Goal: Communication & Community: Answer question/provide support

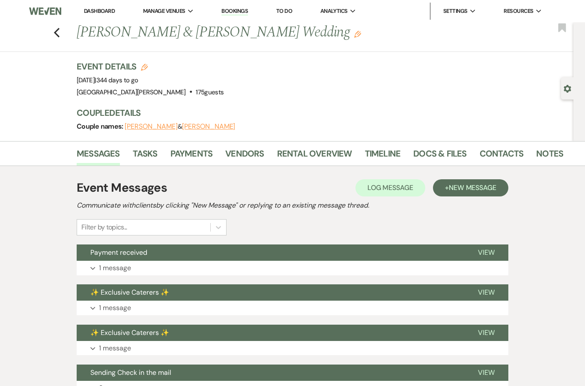
click at [59, 28] on use "button" at bounding box center [57, 32] width 6 height 9
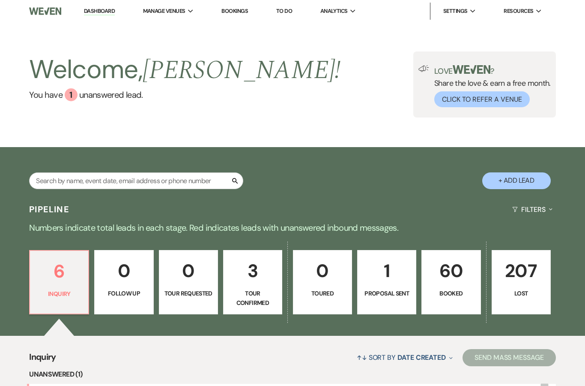
click at [58, 286] on link "6 Inquiry" at bounding box center [59, 282] width 60 height 64
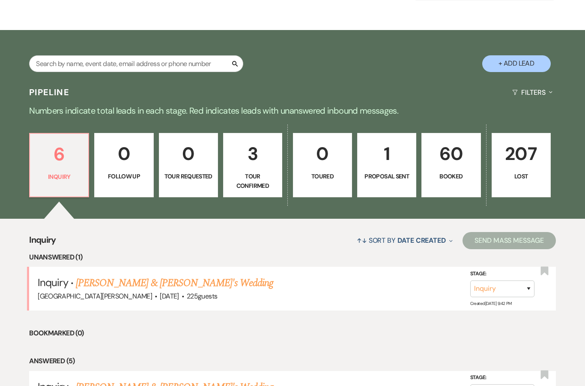
scroll to position [117, 0]
click at [105, 282] on link "[PERSON_NAME] & [PERSON_NAME]'s Wedding" at bounding box center [175, 282] width 198 height 15
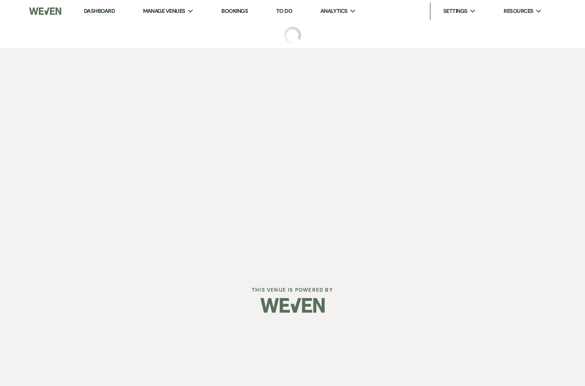
select select "5"
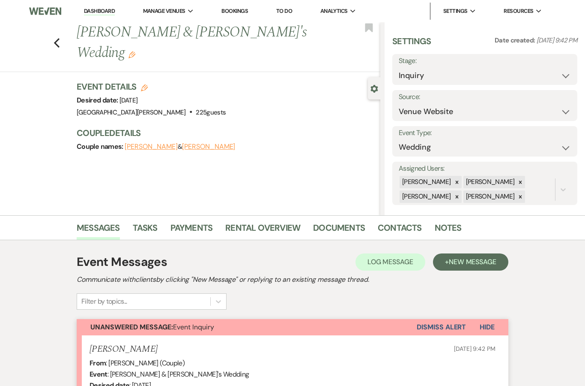
click at [59, 42] on icon "Previous" at bounding box center [57, 43] width 6 height 10
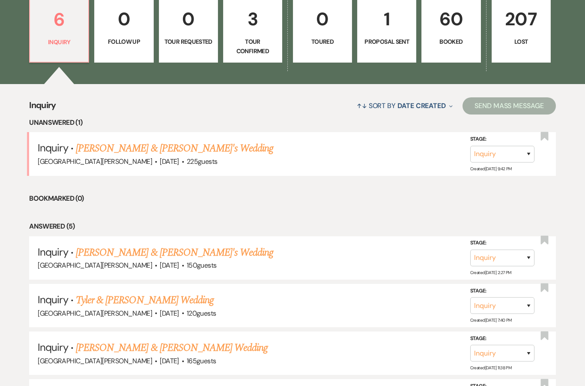
scroll to position [254, 0]
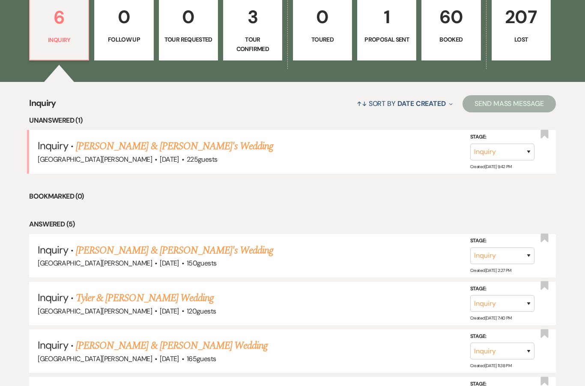
click at [118, 250] on link "Mitchell Petersen & Maddie Jocelyn's Wedding" at bounding box center [175, 249] width 198 height 15
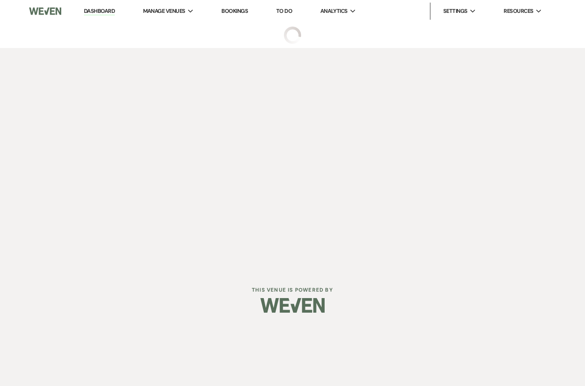
select select "5"
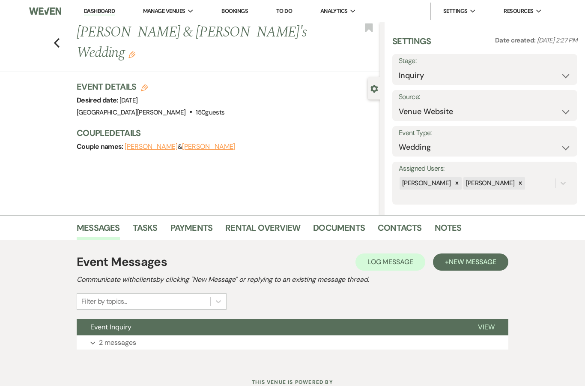
click at [132, 333] on button "Event Inquiry" at bounding box center [271, 327] width 388 height 16
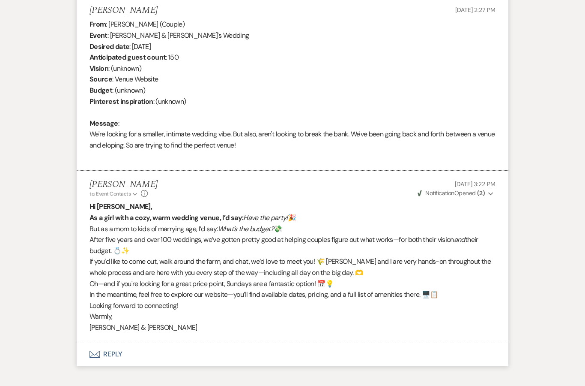
scroll to position [337, 0]
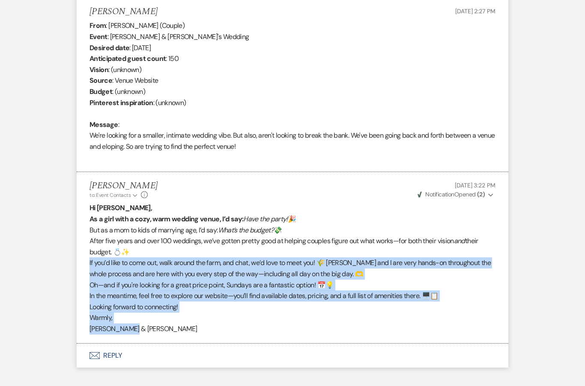
click at [57, 47] on div "Event Messages Log Log Message + New Message Communicate with clients by clicki…" at bounding box center [292, 141] width 488 height 477
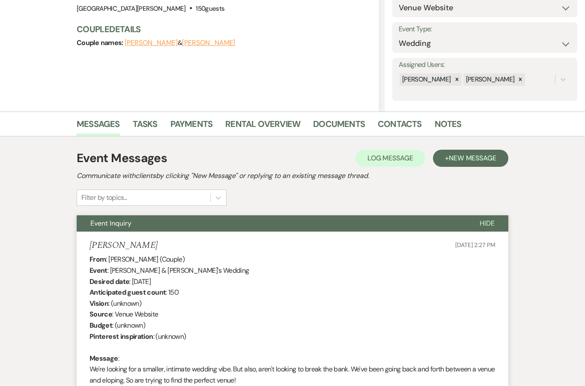
scroll to position [0, 0]
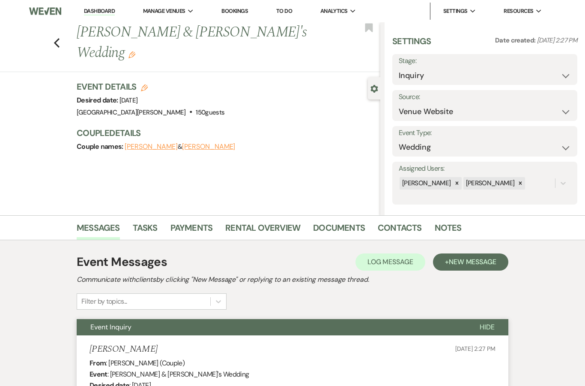
click at [58, 42] on icon "Previous" at bounding box center [57, 43] width 6 height 10
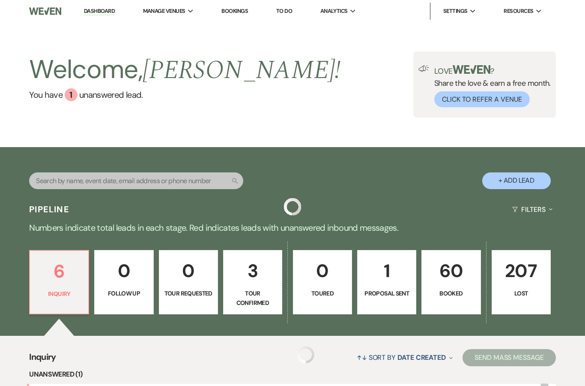
scroll to position [288, 0]
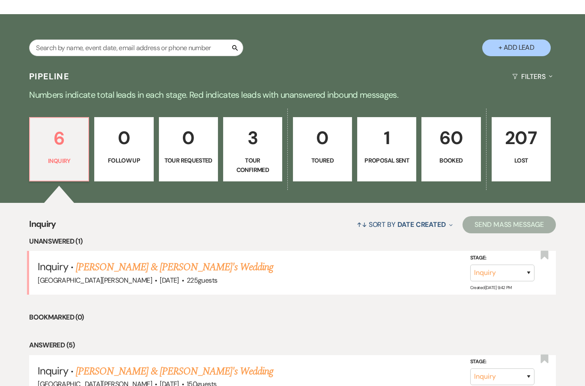
click at [382, 148] on p "1" at bounding box center [387, 137] width 48 height 29
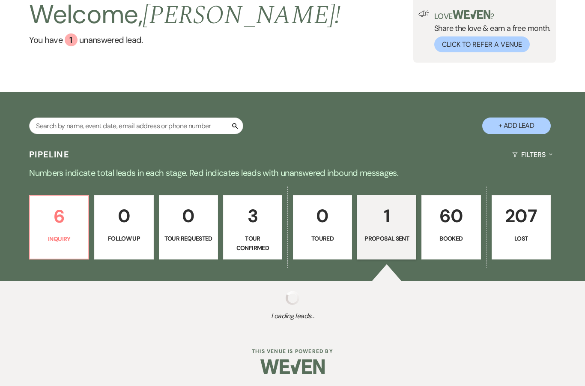
select select "6"
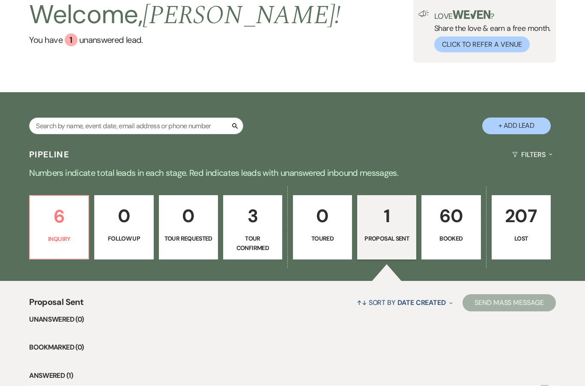
click at [248, 224] on p "3" at bounding box center [253, 215] width 48 height 29
select select "4"
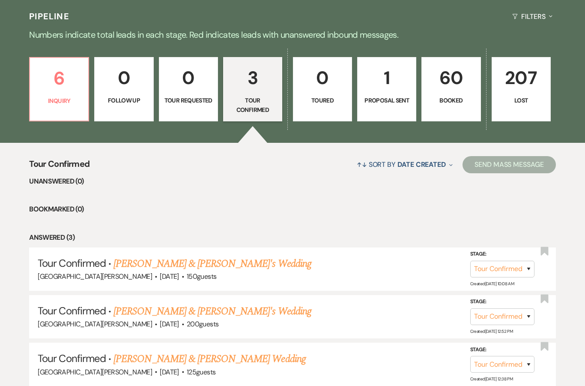
scroll to position [193, 0]
click at [125, 266] on link "Charlie & Lily's Wedding" at bounding box center [213, 262] width 198 height 15
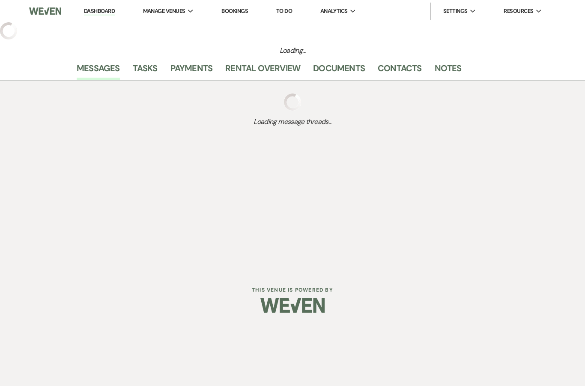
select select "4"
select select "5"
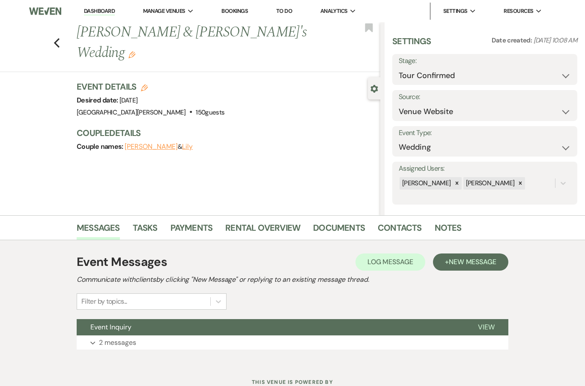
click at [139, 332] on button "Event Inquiry" at bounding box center [271, 327] width 388 height 16
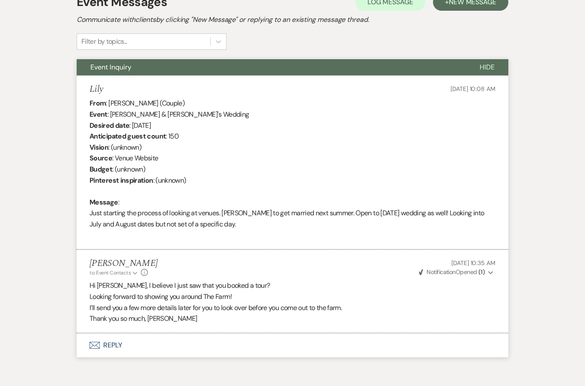
scroll to position [294, 0]
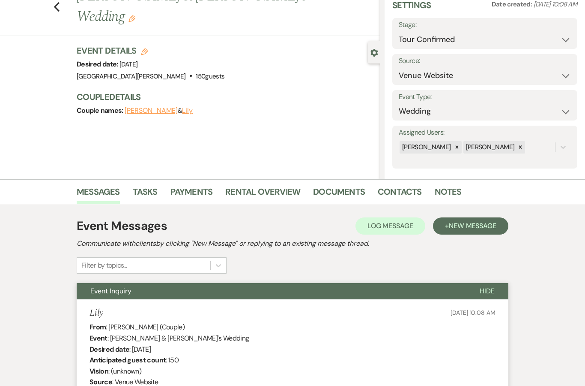
select select "4"
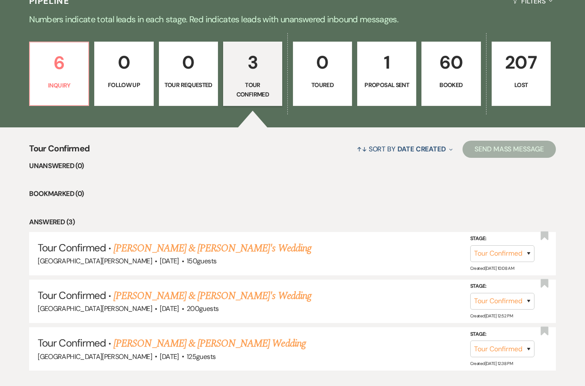
scroll to position [208, 0]
click at [150, 293] on link "Marissa & Zach's Wedding" at bounding box center [213, 295] width 198 height 15
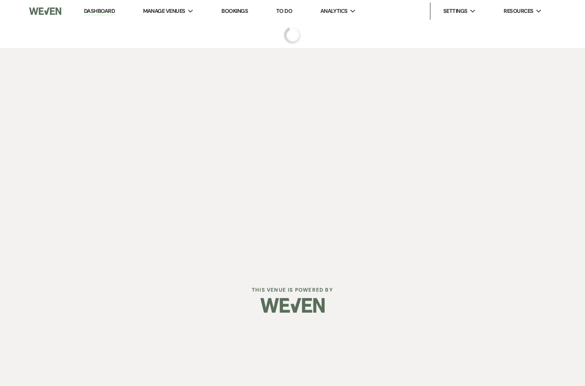
select select "4"
select select "5"
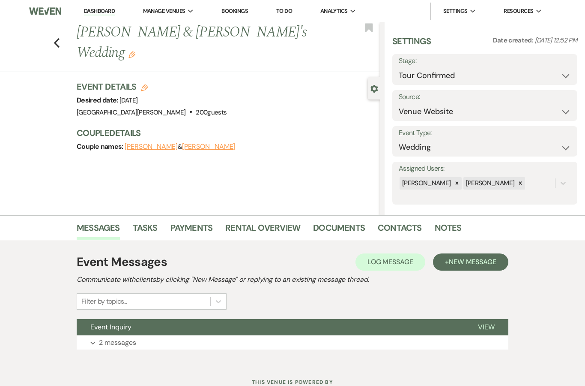
click at [113, 329] on span "Event Inquiry" at bounding box center [110, 326] width 41 height 9
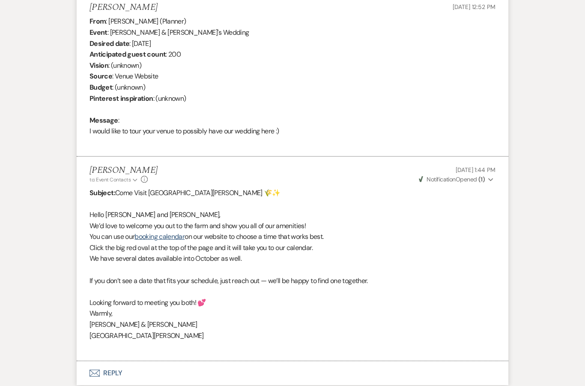
scroll to position [342, 0]
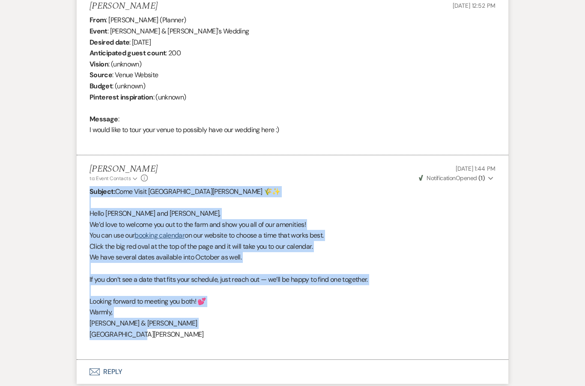
click at [255, 111] on div "From : Marissa Mackedanz (Planner) Event : Marissa & Zach's Wedding Desired dat…" at bounding box center [293, 81] width 406 height 132
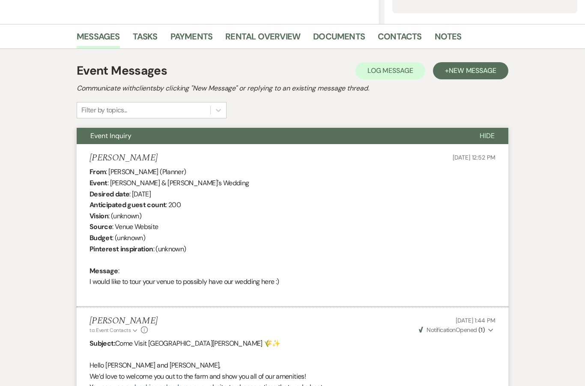
scroll to position [0, 0]
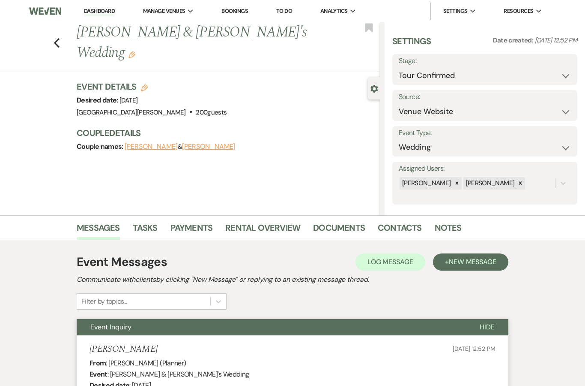
click at [57, 38] on icon "Previous" at bounding box center [57, 43] width 6 height 10
select select "4"
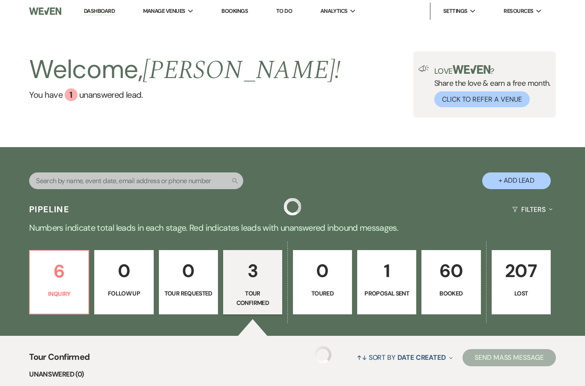
scroll to position [208, 0]
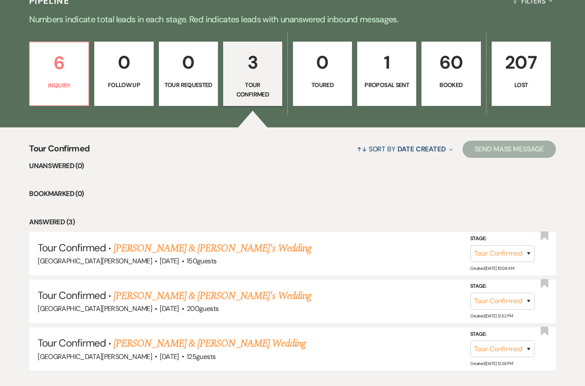
click at [56, 81] on p "Inquiry" at bounding box center [59, 85] width 48 height 9
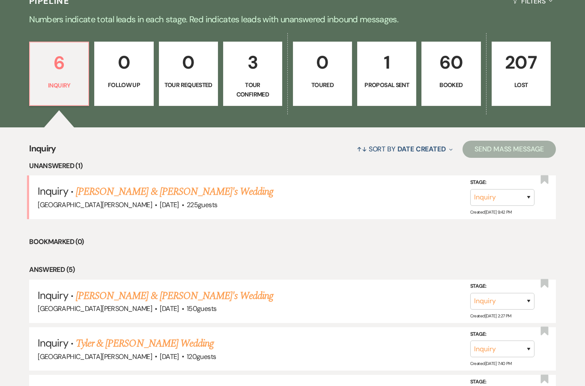
click at [91, 189] on link "[PERSON_NAME] & [PERSON_NAME]'s Wedding" at bounding box center [175, 191] width 198 height 15
select select "5"
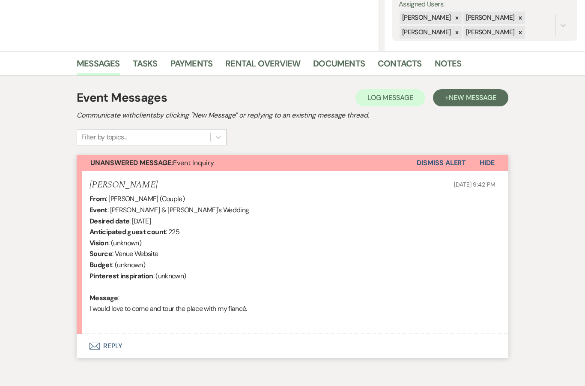
scroll to position [167, 0]
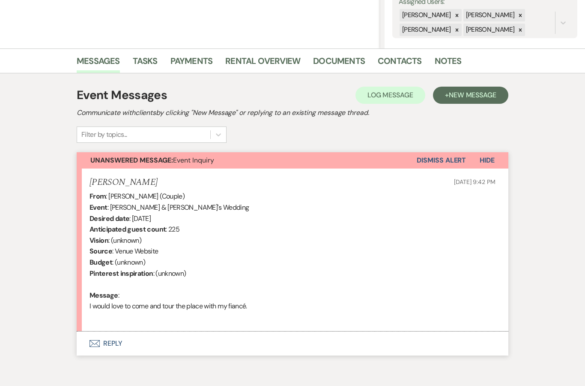
click at [100, 338] on button "Envelope Reply" at bounding box center [293, 343] width 432 height 24
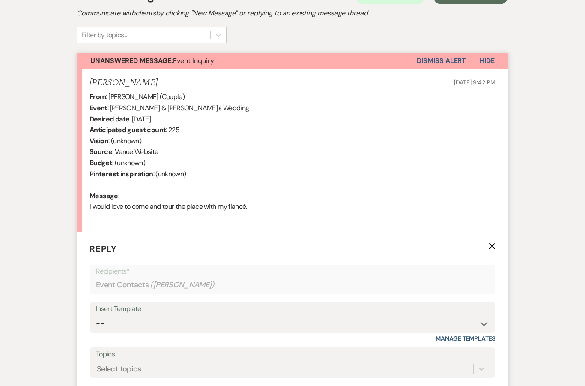
scroll to position [329, 0]
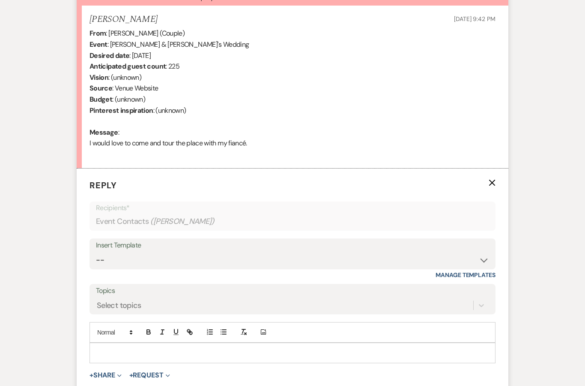
click at [108, 348] on p at bounding box center [292, 352] width 392 height 9
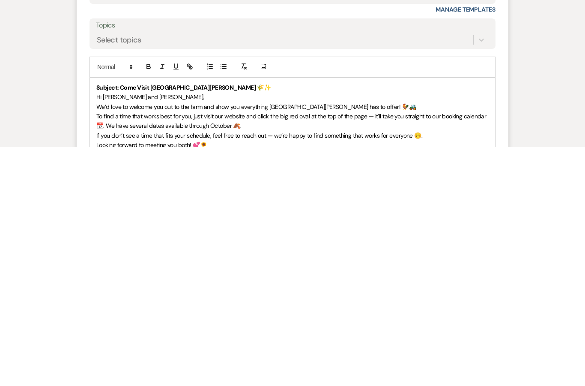
scroll to position [359, 0]
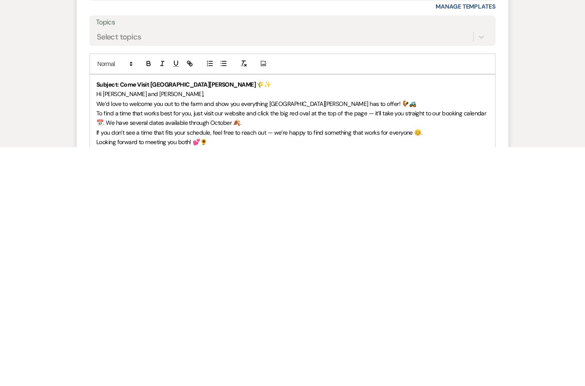
click at [151, 328] on p "Hi Marissa and Zach," at bounding box center [292, 332] width 392 height 9
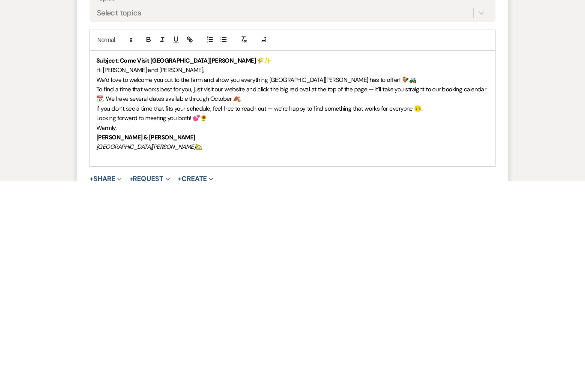
scroll to position [418, 0]
click at [347, 279] on p "We’d love to welcome you out to the farm and show you everything South Glen has…" at bounding box center [292, 283] width 392 height 9
click at [245, 288] on p "To find a time that works best for you, just visit our website and click the bi…" at bounding box center [292, 297] width 392 height 19
click at [204, 289] on span "To find a time that works best for you, just visit our website page BOOK A TOUR…" at bounding box center [290, 297] width 389 height 17
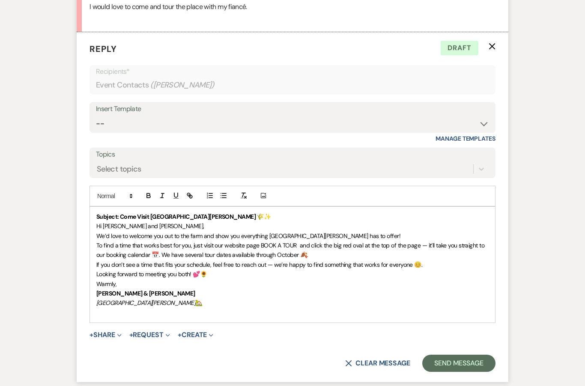
scroll to position [465, 0]
click at [189, 197] on button "button" at bounding box center [190, 196] width 12 height 10
paste input "https://www.southglenfarm.com/tours"
type input "https://www.southglenfarm.com/tours"
click at [329, 259] on link at bounding box center [328, 261] width 18 height 6
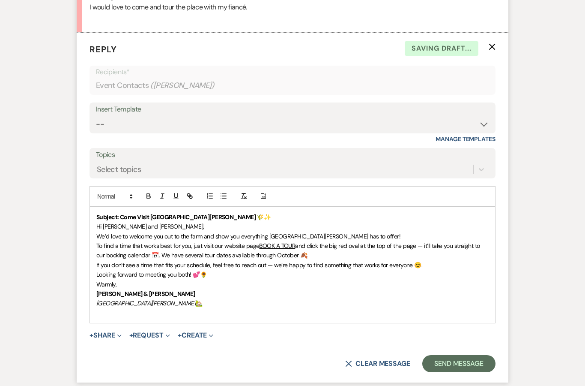
click at [355, 221] on p "Hi Julie and Aron," at bounding box center [292, 225] width 392 height 9
click at [291, 279] on p "Warmly," at bounding box center [292, 283] width 392 height 9
click at [264, 289] on p "Sherry & Doug" at bounding box center [292, 293] width 392 height 9
click at [302, 279] on p "Warmly," at bounding box center [292, 283] width 392 height 9
click at [70, 195] on div "Event Messages Log Log Message + New Message Communicate with clients by clicki…" at bounding box center [292, 90] width 488 height 631
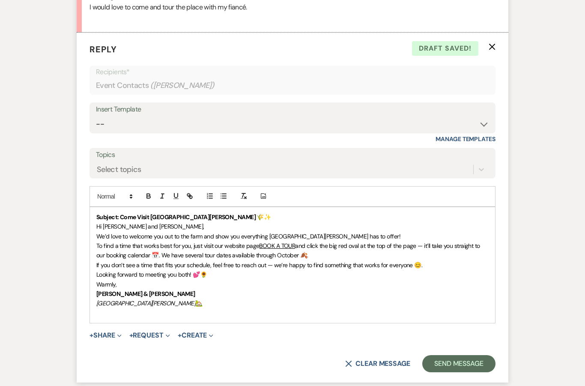
click at [264, 279] on p "Warmly," at bounding box center [292, 283] width 392 height 9
click at [243, 310] on p at bounding box center [292, 312] width 392 height 9
click at [266, 308] on p at bounding box center [292, 312] width 392 height 9
click at [320, 221] on p "Hi Julie and Aron," at bounding box center [292, 225] width 392 height 9
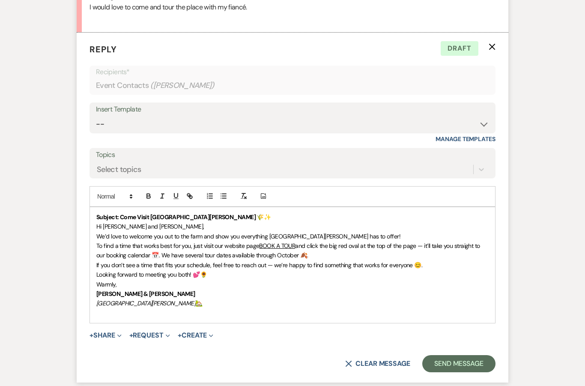
click at [264, 212] on p "Subject: Come Visit South Glen Farm 🌾✨" at bounding box center [292, 216] width 392 height 9
click at [325, 212] on p "Subject: Come Visit South Glen Farm 🌾✨" at bounding box center [292, 216] width 392 height 9
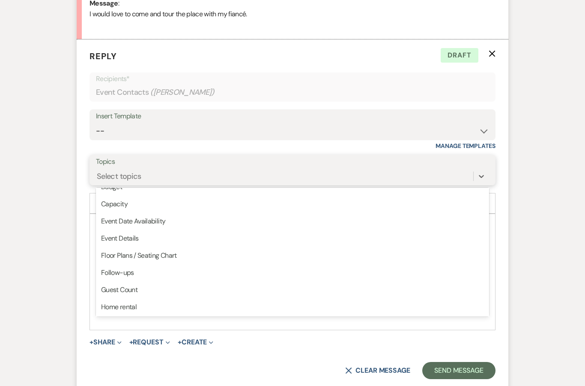
scroll to position [50, 0]
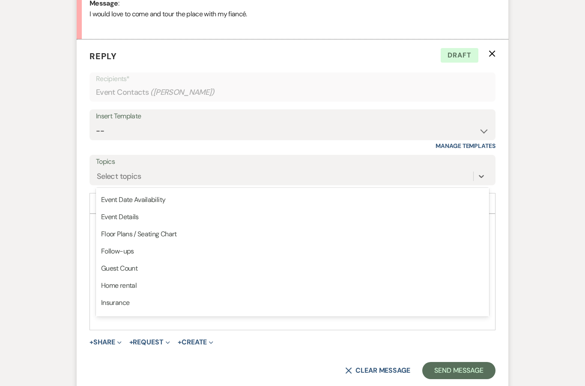
click at [56, 210] on div "Event Messages Log Log Message + New Message Communicate with clients by clicki…" at bounding box center [292, 97] width 488 height 631
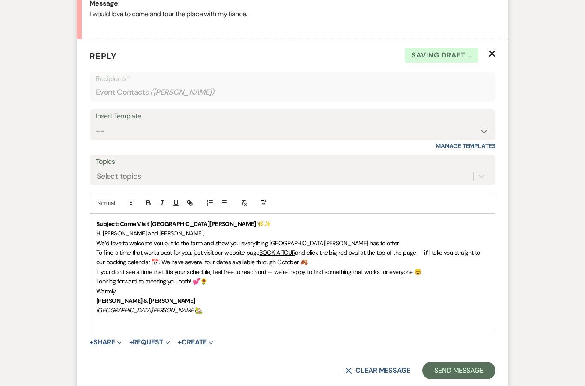
click at [548, 212] on div "Messages Tasks Payments Rental Overview Documents Contacts Notes Event Messages…" at bounding box center [292, 84] width 585 height 655
click at [565, 208] on div "Messages Tasks Payments Rental Overview Documents Contacts Notes Event Messages…" at bounding box center [292, 84] width 585 height 655
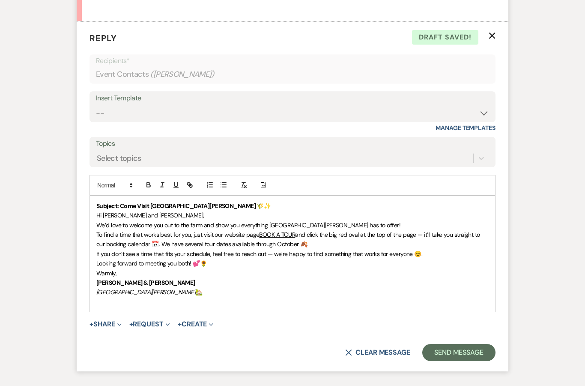
scroll to position [500, 0]
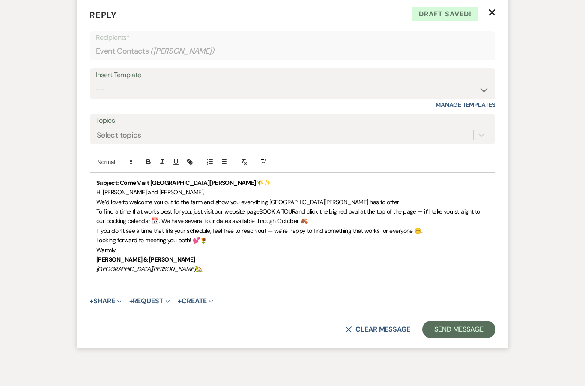
click at [328, 246] on p "Warmly," at bounding box center [292, 249] width 392 height 9
click at [265, 207] on link "BOOK A TOUR" at bounding box center [277, 211] width 36 height 8
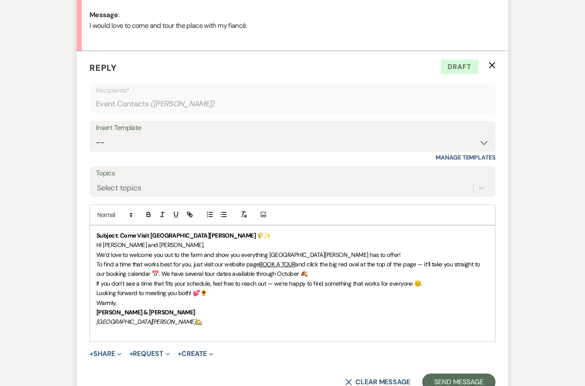
scroll to position [447, 0]
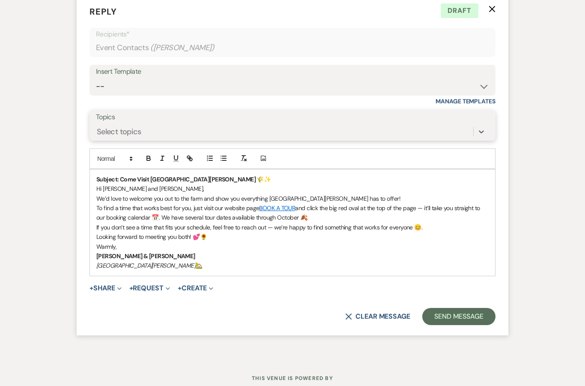
scroll to position [503, 0]
click at [458, 311] on button "Send Message" at bounding box center [458, 316] width 73 height 17
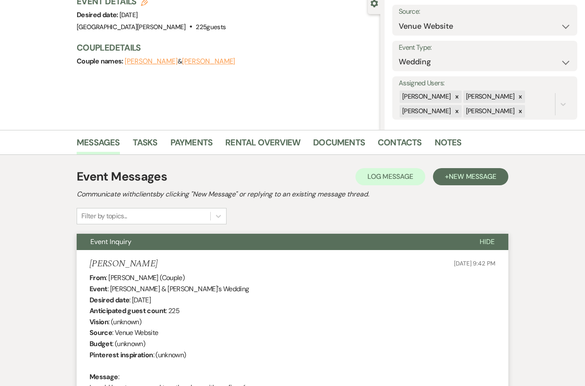
scroll to position [0, 0]
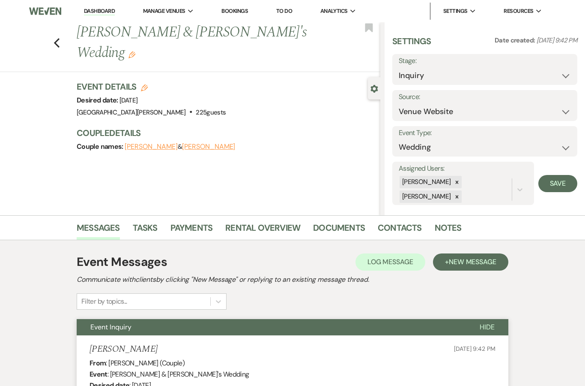
click at [560, 182] on button "Save" at bounding box center [558, 183] width 39 height 17
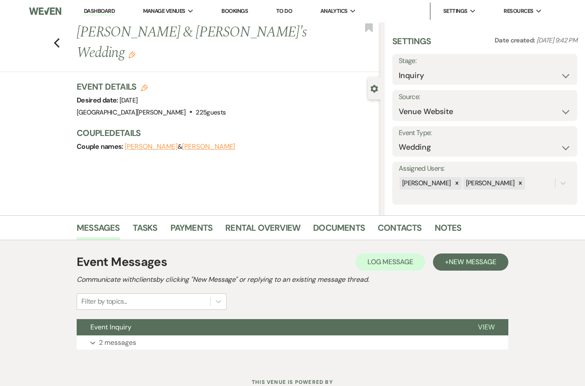
click at [57, 41] on use "button" at bounding box center [57, 42] width 6 height 9
click at [156, 149] on button "[PERSON_NAME]" at bounding box center [151, 146] width 53 height 7
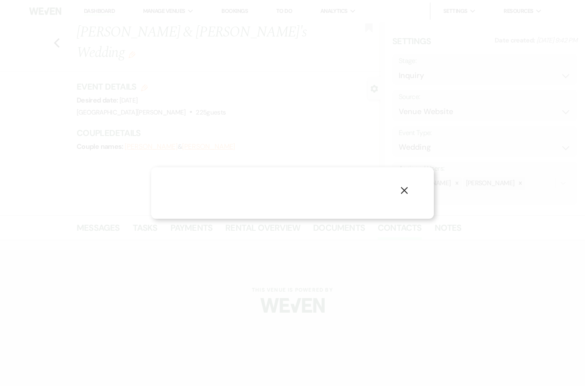
select select "1"
